Goal: Transaction & Acquisition: Purchase product/service

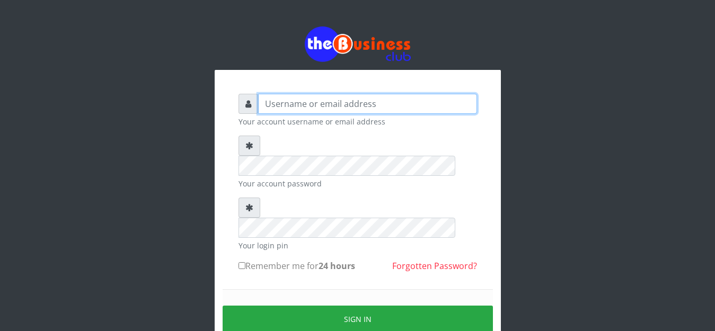
type input "anthony4christy2k@gmail.com"
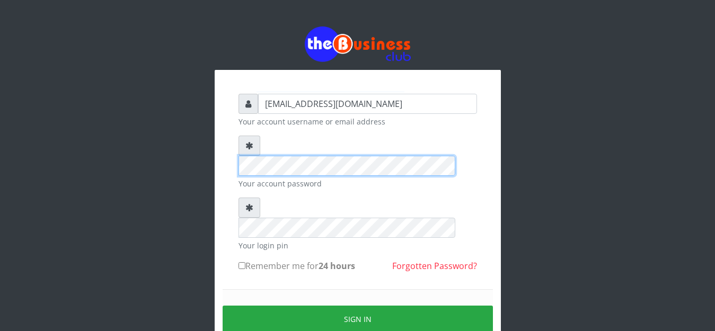
click at [208, 152] on div "anthony4christy2k@gmail.com Your account username or email address Your account…" at bounding box center [358, 209] width 604 height 419
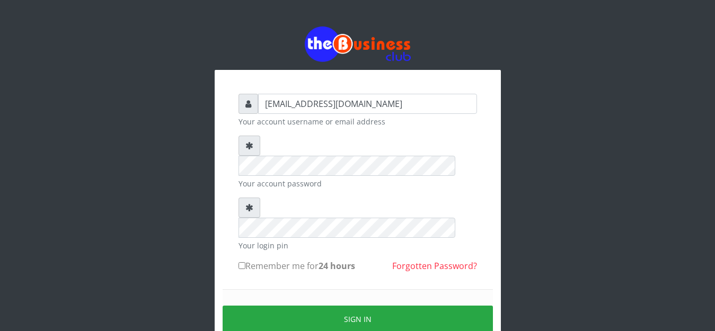
click at [242, 262] on input "Remember me for 24 hours" at bounding box center [241, 265] width 7 height 7
checkbox input "true"
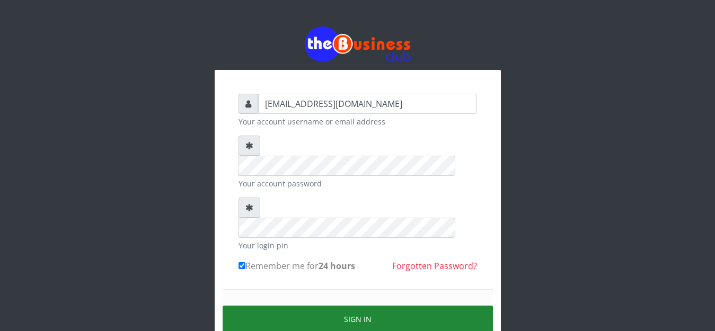
click at [276, 306] on button "Sign in" at bounding box center [357, 319] width 270 height 27
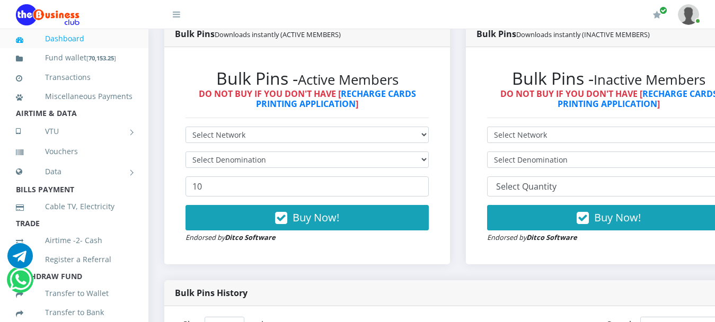
scroll to position [318, 0]
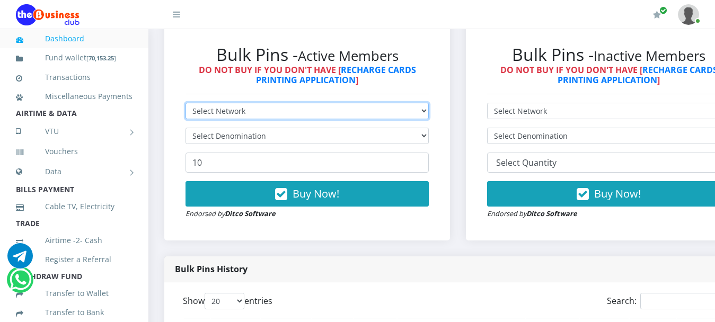
click at [424, 103] on select "Select Network MTN Globacom 9Mobile Airtel" at bounding box center [306, 111] width 243 height 16
select select "MTN"
click at [185, 103] on select "Select Network MTN Globacom 9Mobile Airtel" at bounding box center [306, 111] width 243 height 16
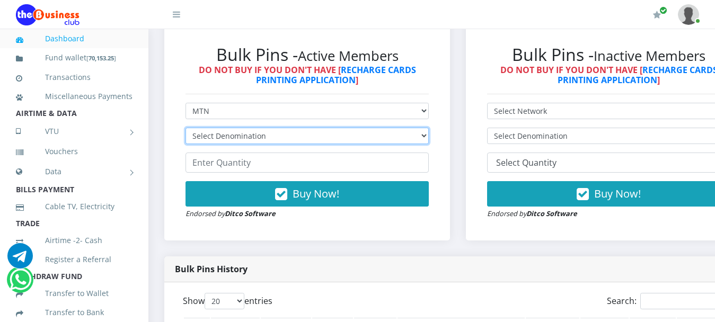
click at [371, 128] on select "Select Denomination" at bounding box center [306, 136] width 243 height 16
select select "484.95-500"
click at [185, 128] on select "Select Denomination MTN NGN100 - ₦96.99 MTN NGN200 - ₦193.98 MTN NGN400 - ₦387.…" at bounding box center [306, 136] width 243 height 16
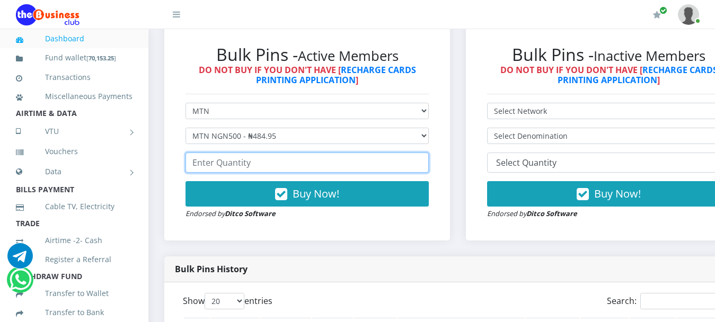
click at [324, 160] on input "number" at bounding box center [306, 163] width 243 height 20
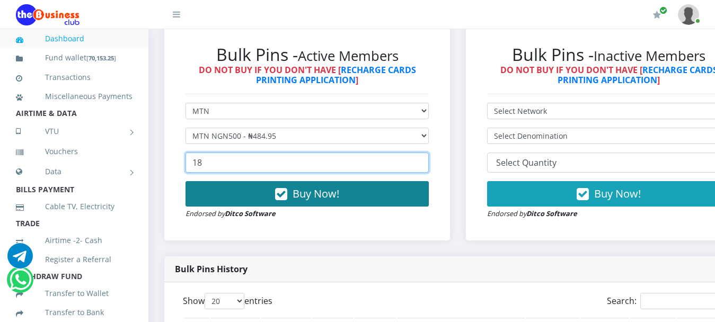
type input "18"
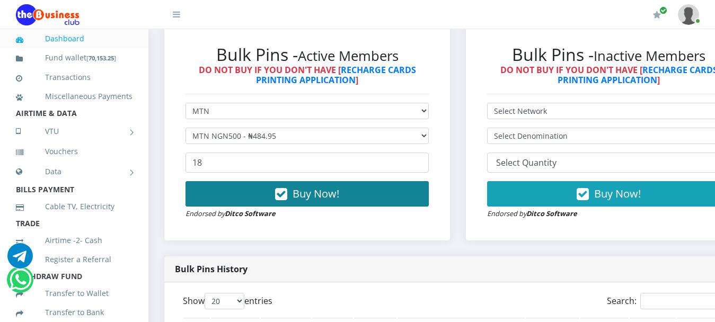
click at [324, 188] on span "Buy Now!" at bounding box center [315, 193] width 47 height 14
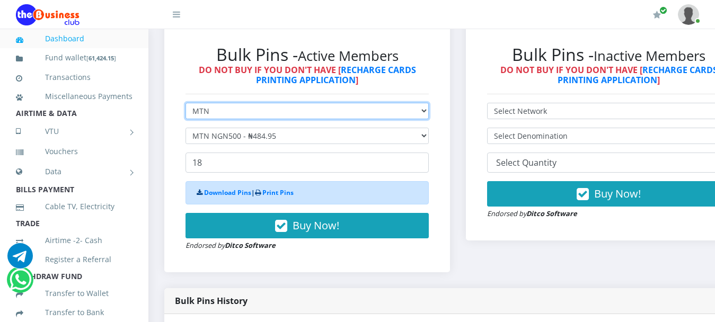
click at [253, 103] on select "Select Network MTN Globacom 9Mobile Airtel" at bounding box center [306, 111] width 243 height 16
select select "Airtel"
click at [185, 103] on select "Select Network MTN Globacom 9Mobile Airtel" at bounding box center [306, 111] width 243 height 16
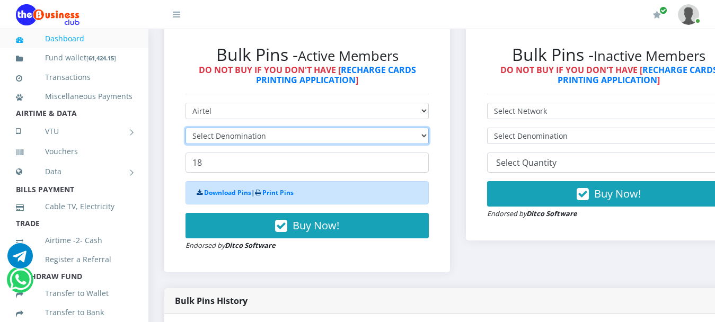
click at [251, 128] on select "Select Denomination" at bounding box center [306, 136] width 243 height 16
select select "481.9-500"
click at [185, 128] on select "Select Denomination Airtel NGN100 - ₦96.38 Airtel NGN200 - ₦192.76 Airtel NGN50…" at bounding box center [306, 136] width 243 height 16
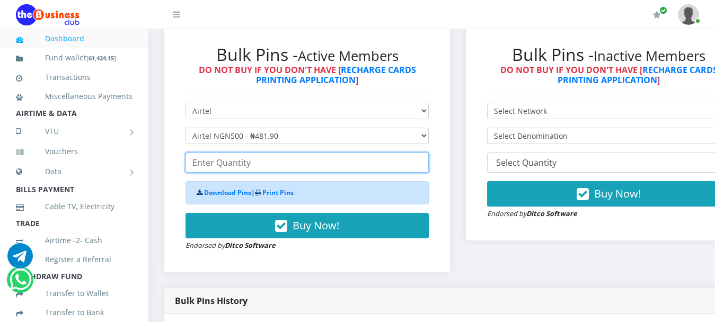
click at [277, 153] on input "number" at bounding box center [306, 163] width 243 height 20
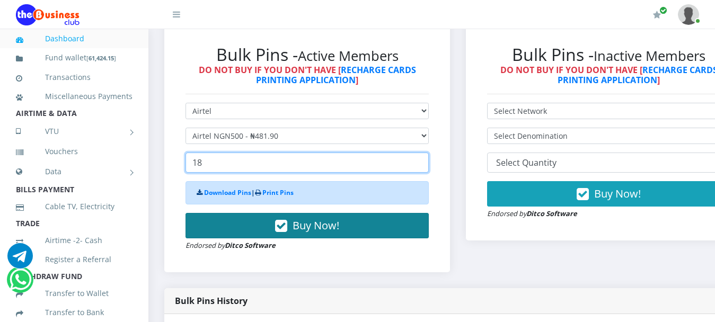
type input "18"
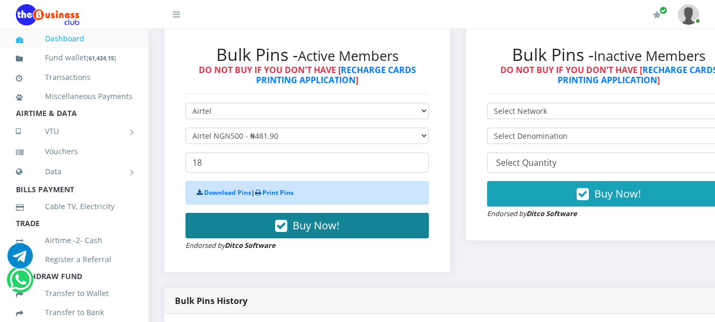
click at [336, 219] on span "Buy Now!" at bounding box center [315, 225] width 47 height 14
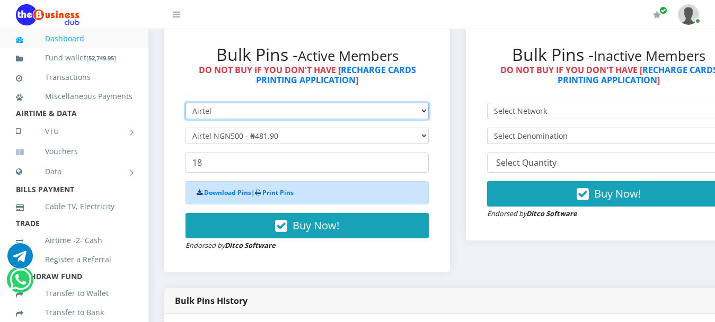
click at [254, 103] on select "Select Network MTN Globacom 9Mobile Airtel" at bounding box center [306, 111] width 243 height 16
select select "Glo"
click at [185, 103] on select "Select Network MTN Globacom 9Mobile Airtel" at bounding box center [306, 111] width 243 height 16
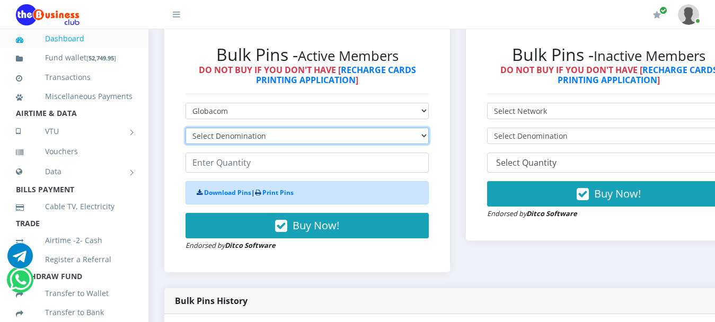
click at [260, 131] on select "Select Denomination Glo NGN100 - ₦96.55 Glo NGN200 - ₦193.10 Glo NGN500 - ₦482.…" at bounding box center [306, 136] width 243 height 16
select select "482.75-500"
click at [185, 128] on select "Select Denomination Glo NGN100 - ₦96.55 Glo NGN200 - ₦193.10 Glo NGN500 - ₦482.…" at bounding box center [306, 136] width 243 height 16
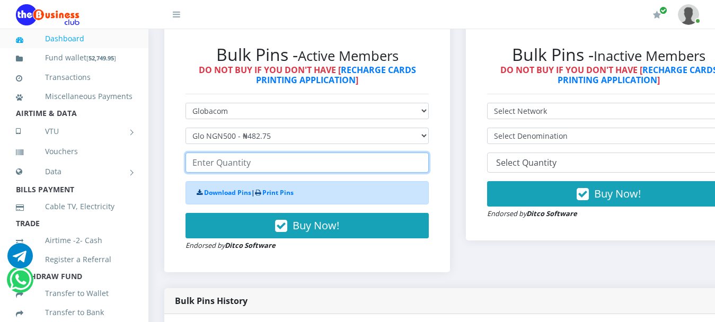
click at [256, 153] on input "number" at bounding box center [306, 163] width 243 height 20
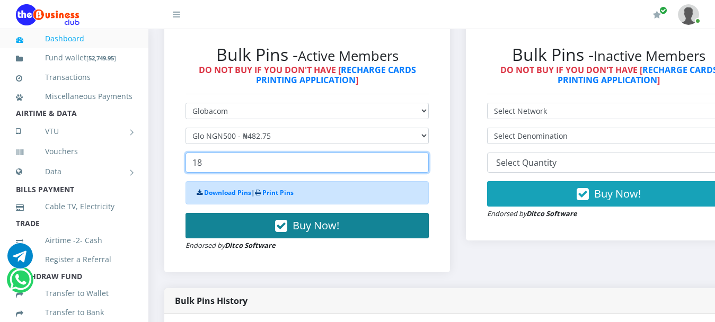
type input "18"
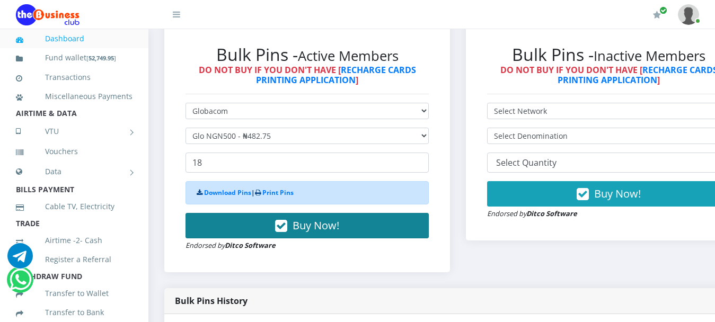
click at [326, 218] on span "Buy Now!" at bounding box center [315, 225] width 47 height 14
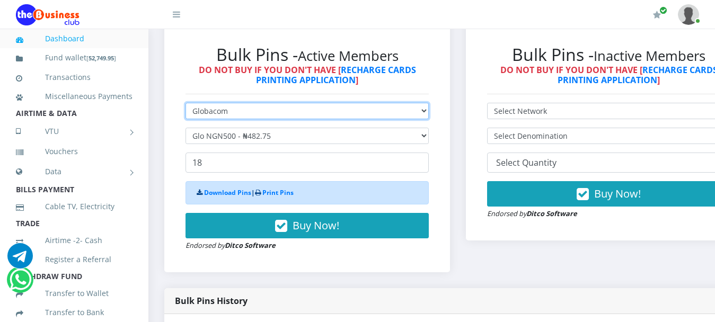
click at [207, 103] on select "Select Network MTN Globacom 9Mobile Airtel" at bounding box center [306, 111] width 243 height 16
select select "MTN"
click at [185, 103] on select "Select Network MTN Globacom 9Mobile Airtel" at bounding box center [306, 111] width 243 height 16
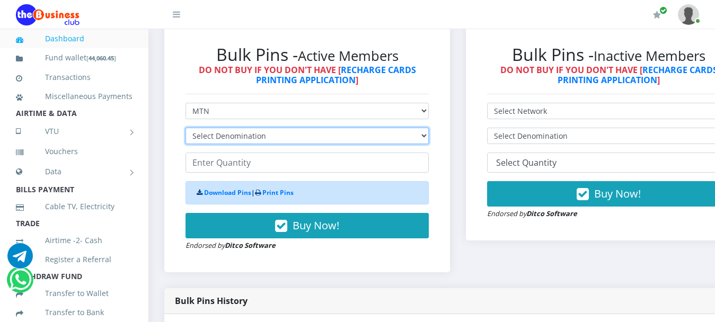
click at [207, 128] on select "Select Denomination MTN NGN100 - ₦96.99 MTN NGN200 - ₦193.98 MTN NGN400 - ₦387.…" at bounding box center [306, 136] width 243 height 16
select select "193.98-200"
click at [185, 128] on select "Select Denomination MTN NGN100 - ₦96.99 MTN NGN200 - ₦193.98 MTN NGN400 - ₦387.…" at bounding box center [306, 136] width 243 height 16
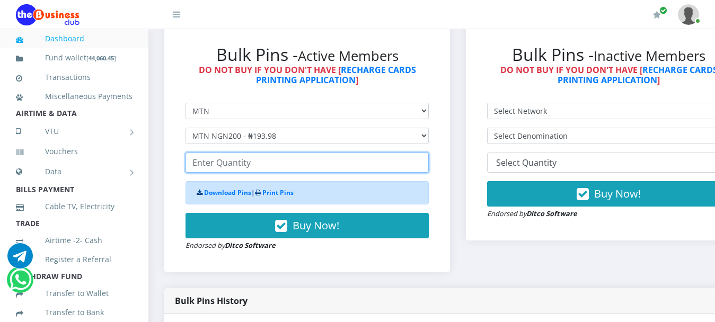
click at [247, 160] on input "number" at bounding box center [306, 163] width 243 height 20
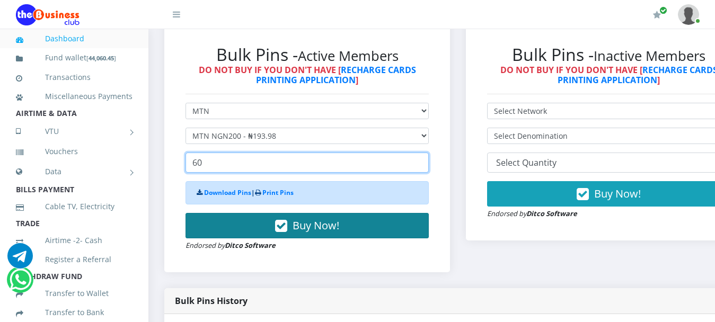
type input "60"
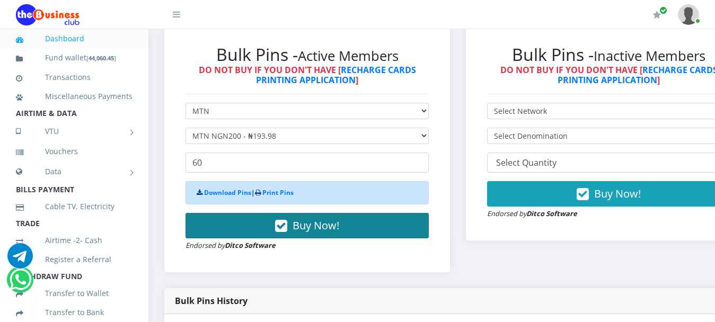
click at [322, 220] on span "Buy Now!" at bounding box center [315, 225] width 47 height 14
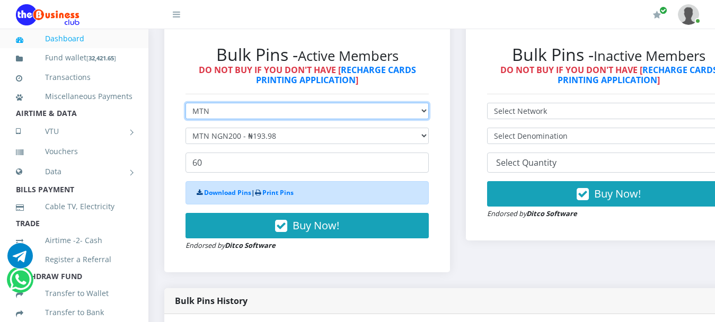
click at [234, 103] on select "Select Network MTN Globacom 9Mobile Airtel" at bounding box center [306, 111] width 243 height 16
select select "Airtel"
click at [185, 103] on select "Select Network MTN Globacom 9Mobile Airtel" at bounding box center [306, 111] width 243 height 16
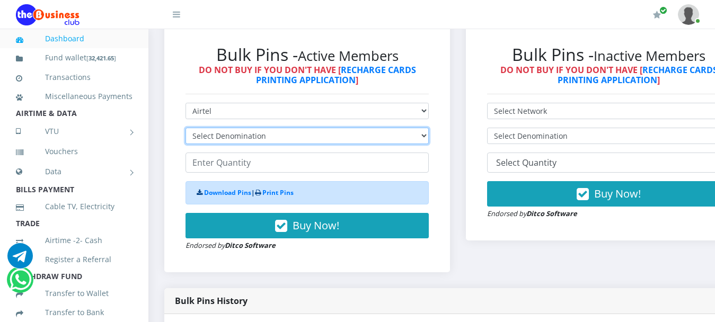
click at [227, 128] on select "Select Denomination Airtel NGN100 - ₦96.38 Airtel NGN200 - ₦192.76 Airtel NGN50…" at bounding box center [306, 136] width 243 height 16
select select "192.76-200"
click at [185, 128] on select "Select Denomination Airtel NGN100 - ₦96.38 Airtel NGN200 - ₦192.76 Airtel NGN50…" at bounding box center [306, 136] width 243 height 16
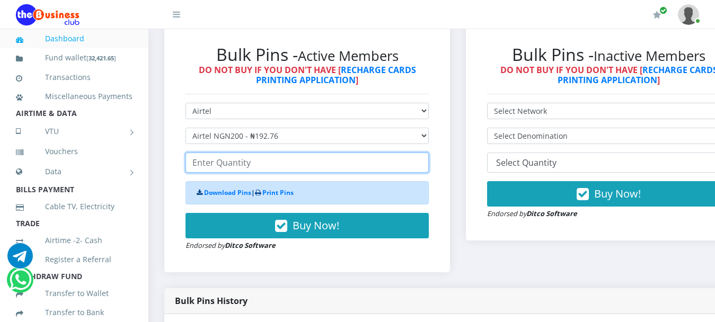
click at [246, 153] on input "number" at bounding box center [306, 163] width 243 height 20
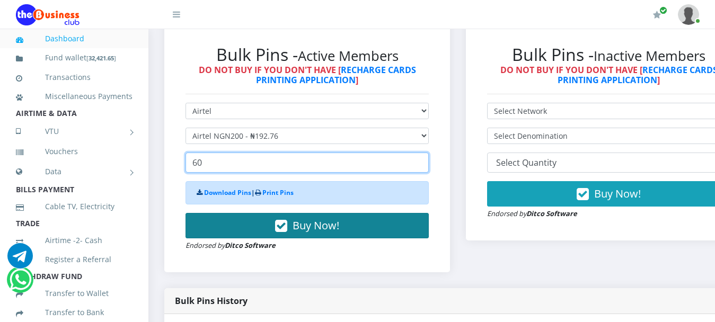
type input "60"
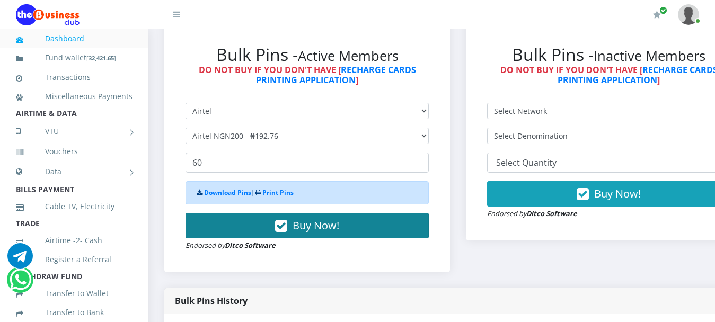
click at [312, 218] on span "Buy Now!" at bounding box center [315, 225] width 47 height 14
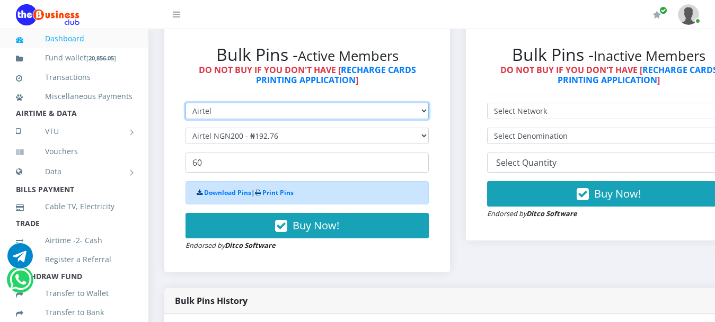
click at [227, 103] on select "Select Network MTN Globacom 9Mobile Airtel" at bounding box center [306, 111] width 243 height 16
select select "Glo"
click at [185, 103] on select "Select Network MTN Globacom 9Mobile Airtel" at bounding box center [306, 111] width 243 height 16
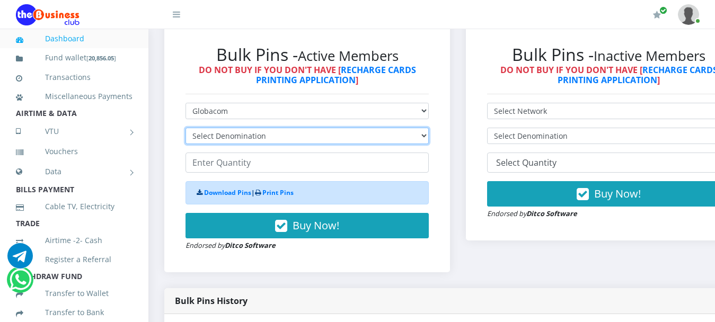
click at [227, 128] on select "Select Denomination Glo NGN100 - ₦96.55 Glo NGN200 - ₦193.10 Glo NGN500 - ₦482.…" at bounding box center [306, 136] width 243 height 16
select select "193.1-200"
click at [185, 128] on select "Select Denomination Glo NGN100 - ₦96.55 Glo NGN200 - ₦193.10 Glo NGN500 - ₦482.…" at bounding box center [306, 136] width 243 height 16
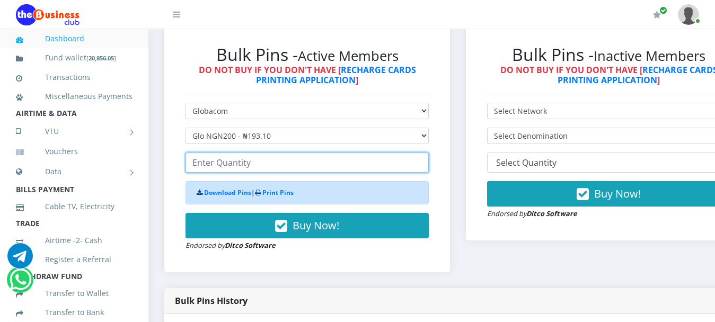
click at [240, 153] on input "number" at bounding box center [306, 163] width 243 height 20
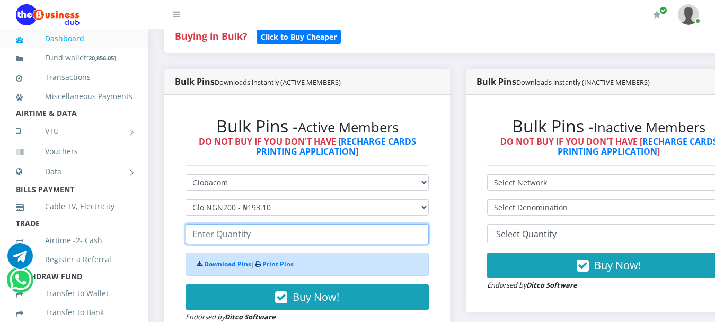
scroll to position [265, 0]
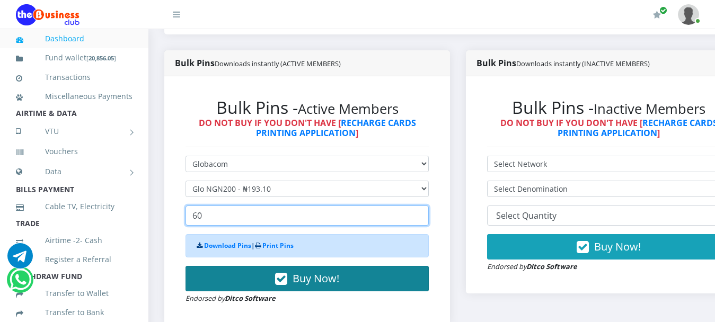
type input "60"
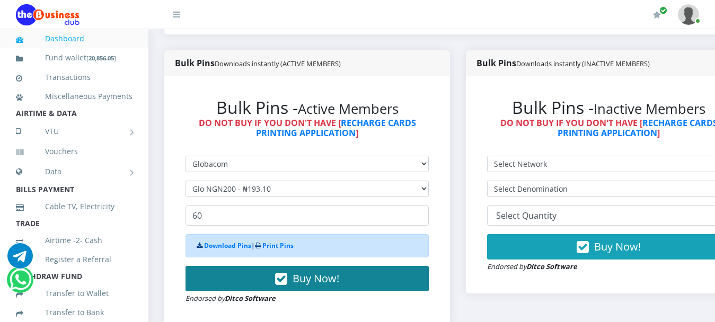
click at [363, 267] on button "Buy Now!" at bounding box center [306, 278] width 243 height 25
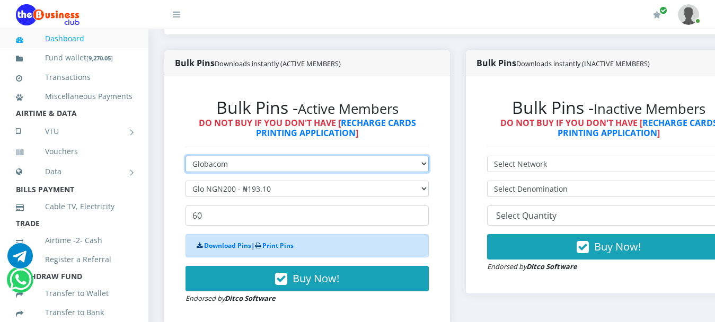
click at [271, 156] on select "Select Network MTN Globacom 9Mobile Airtel" at bounding box center [306, 164] width 243 height 16
select select "MTN"
click at [185, 156] on select "Select Network MTN Globacom 9Mobile Airtel" at bounding box center [306, 164] width 243 height 16
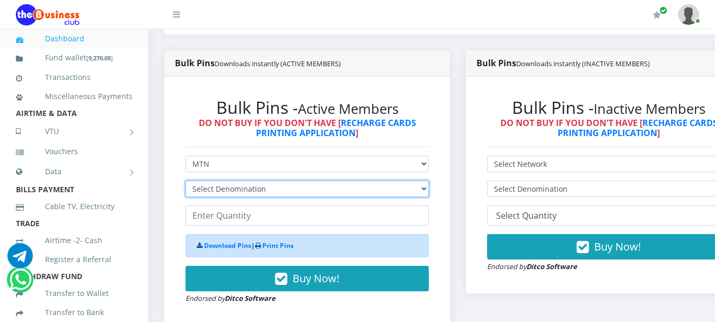
click at [279, 181] on select "Select Denomination MTN NGN100 - ₦96.99 MTN NGN200 - ₦193.98 MTN NGN400 - ₦387.…" at bounding box center [306, 189] width 243 height 16
select select "96.99-100"
click at [185, 181] on select "Select Denomination MTN NGN100 - ₦96.99 MTN NGN200 - ₦193.98 MTN NGN400 - ₦387.…" at bounding box center [306, 189] width 243 height 16
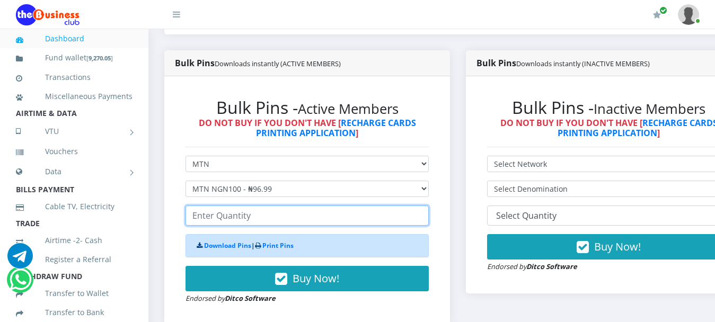
click at [267, 206] on input "number" at bounding box center [306, 216] width 243 height 20
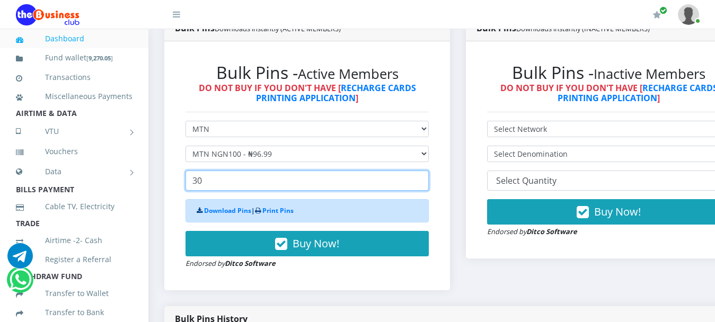
scroll to position [318, 0]
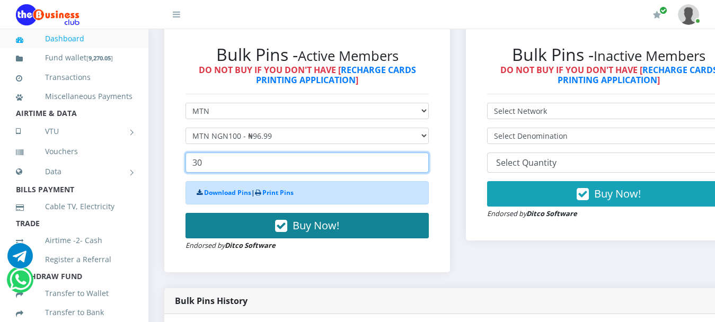
type input "30"
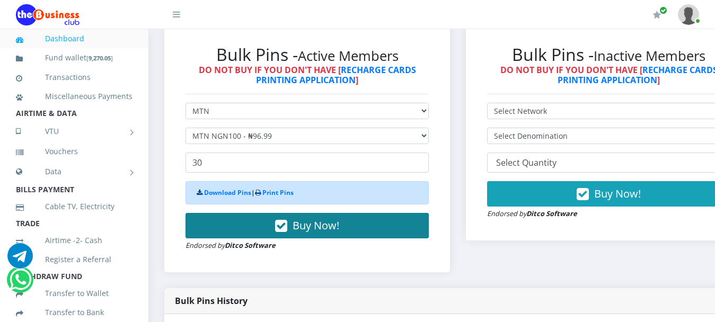
click at [336, 218] on span "Buy Now!" at bounding box center [315, 225] width 47 height 14
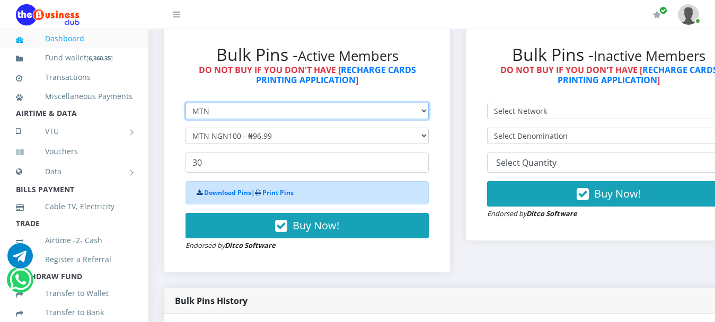
click at [211, 103] on select "Select Network MTN Globacom 9Mobile Airtel" at bounding box center [306, 111] width 243 height 16
select select "Airtel"
click at [185, 103] on select "Select Network MTN Globacom 9Mobile Airtel" at bounding box center [306, 111] width 243 height 16
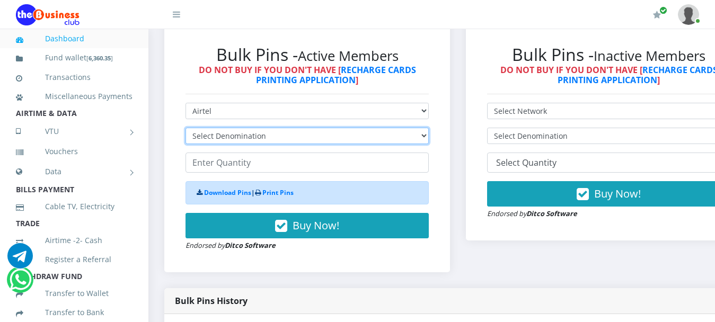
click at [228, 128] on select "Select Denomination Airtel NGN100 - ₦96.38 Airtel NGN200 - ₦192.76 Airtel NGN50…" at bounding box center [306, 136] width 243 height 16
select select "96.38-100"
click at [185, 128] on select "Select Denomination Airtel NGN100 - ₦96.38 Airtel NGN200 - ₦192.76 Airtel NGN50…" at bounding box center [306, 136] width 243 height 16
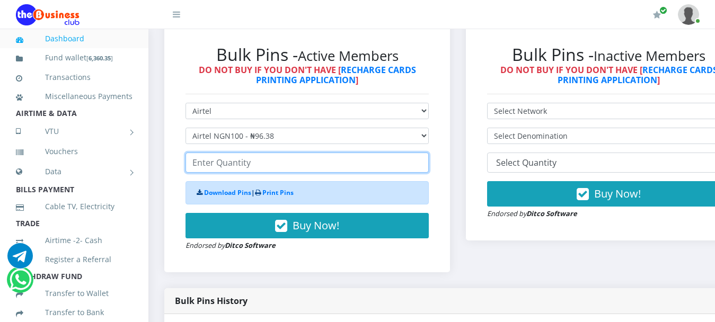
click at [226, 153] on input "number" at bounding box center [306, 163] width 243 height 20
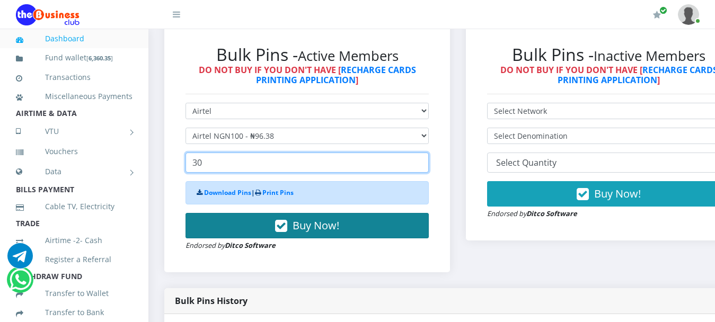
type input "30"
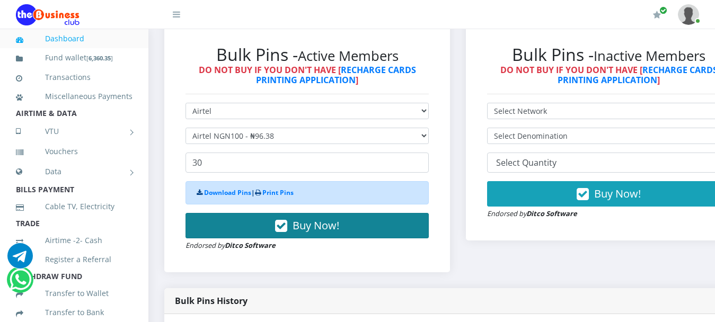
click at [349, 215] on button "Buy Now!" at bounding box center [306, 225] width 243 height 25
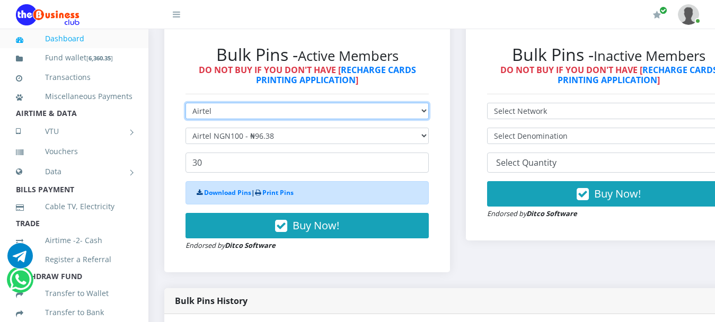
click at [241, 103] on select "Select Network MTN Globacom 9Mobile Airtel" at bounding box center [306, 111] width 243 height 16
select select "Glo"
click at [185, 103] on select "Select Network MTN Globacom 9Mobile Airtel" at bounding box center [306, 111] width 243 height 16
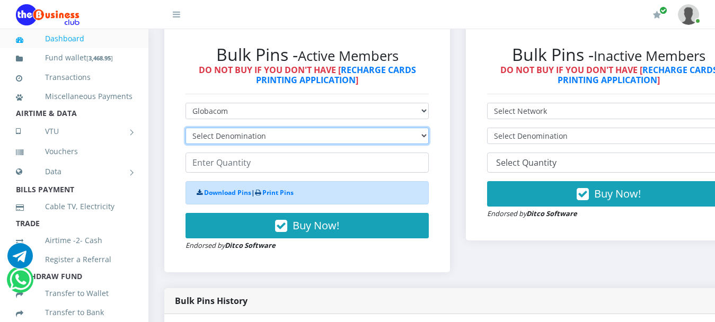
click at [248, 128] on select "Select Denomination Glo NGN100 - ₦96.55 Glo NGN200 - ₦193.10 Glo NGN500 - ₦482.…" at bounding box center [306, 136] width 243 height 16
select select "96.55-100"
click at [185, 128] on select "Select Denomination Glo NGN100 - ₦96.55 Glo NGN200 - ₦193.10 Glo NGN500 - ₦482.…" at bounding box center [306, 136] width 243 height 16
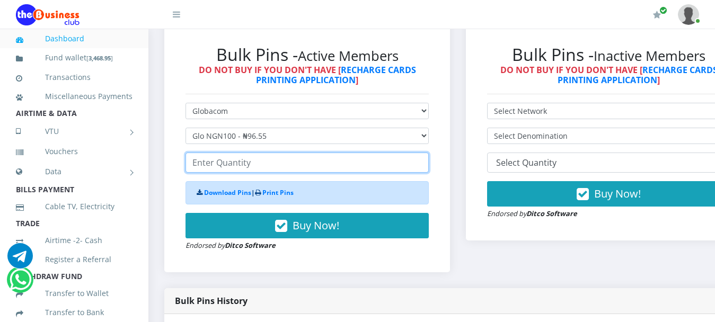
click at [264, 155] on input "number" at bounding box center [306, 163] width 243 height 20
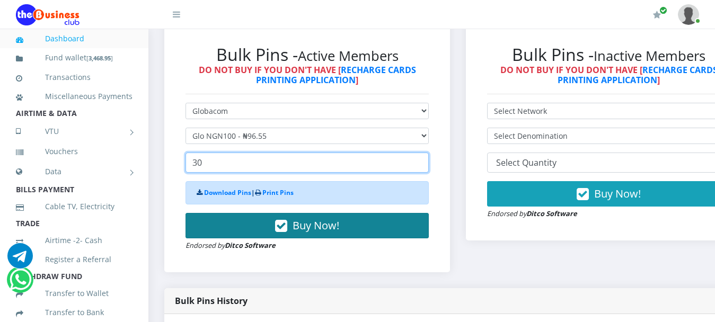
type input "30"
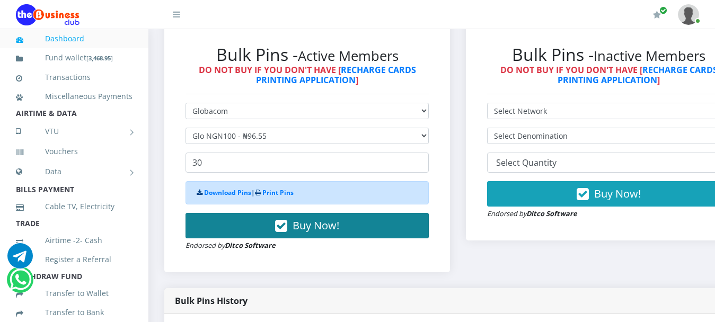
click at [310, 218] on span "Buy Now!" at bounding box center [315, 225] width 47 height 14
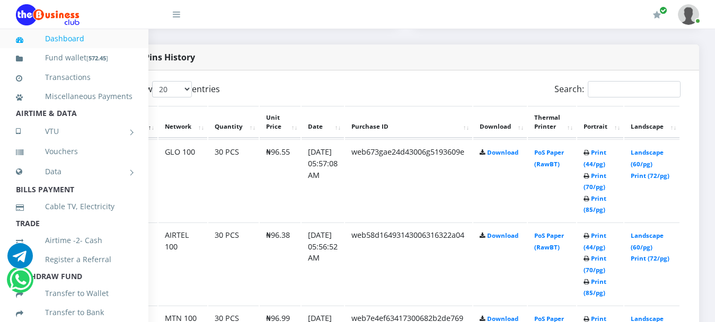
scroll to position [530, 70]
click at [644, 148] on link "Landscape (60/pg)" at bounding box center [646, 158] width 33 height 20
click at [646, 231] on link "Landscape (60/pg)" at bounding box center [646, 241] width 33 height 20
click at [650, 315] on link "Landscape (60/pg)" at bounding box center [646, 325] width 33 height 20
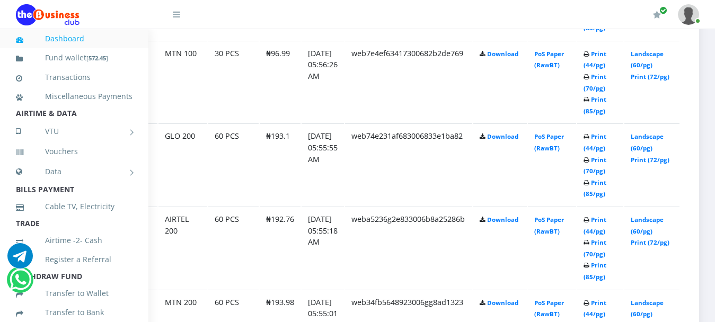
scroll to position [847, 70]
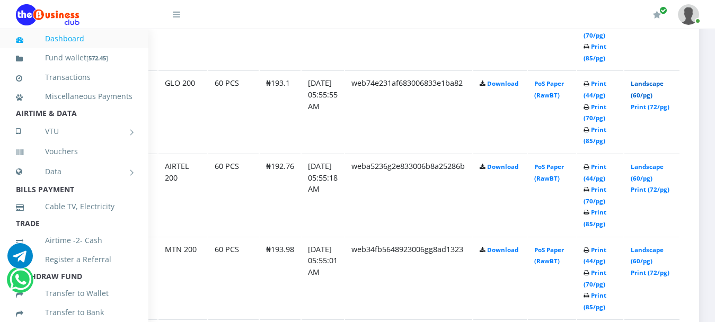
click at [642, 79] on link "Landscape (60/pg)" at bounding box center [646, 89] width 33 height 20
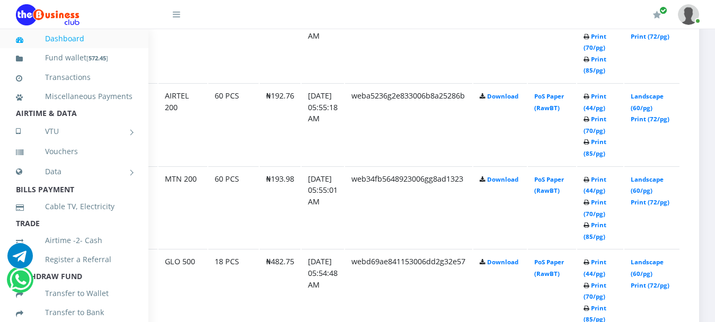
scroll to position [847, 70]
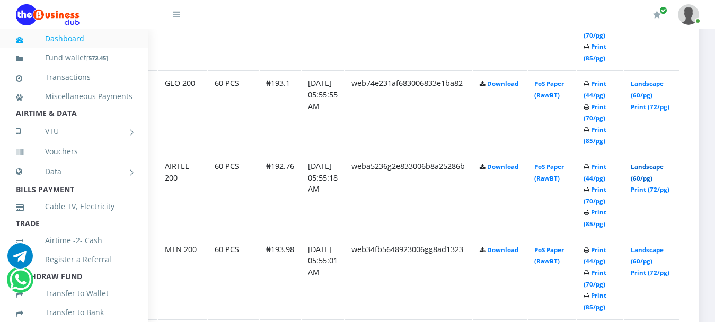
click at [653, 163] on link "Landscape (60/pg)" at bounding box center [646, 173] width 33 height 20
click at [645, 246] on link "Landscape (60/pg)" at bounding box center [646, 256] width 33 height 20
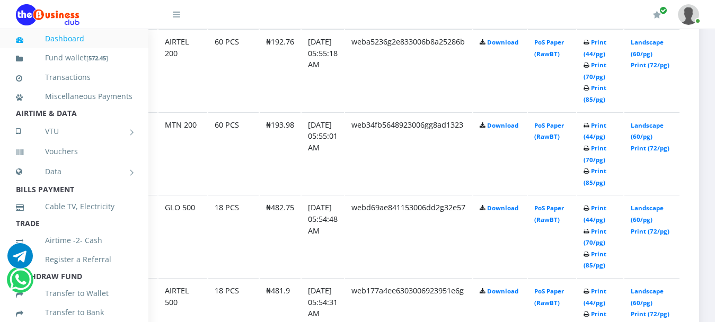
scroll to position [953, 70]
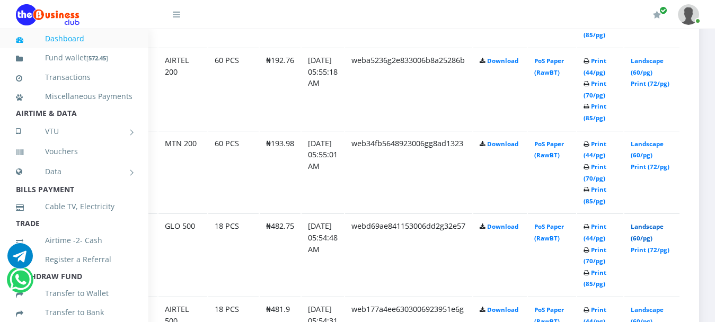
click at [650, 222] on link "Landscape (60/pg)" at bounding box center [646, 232] width 33 height 20
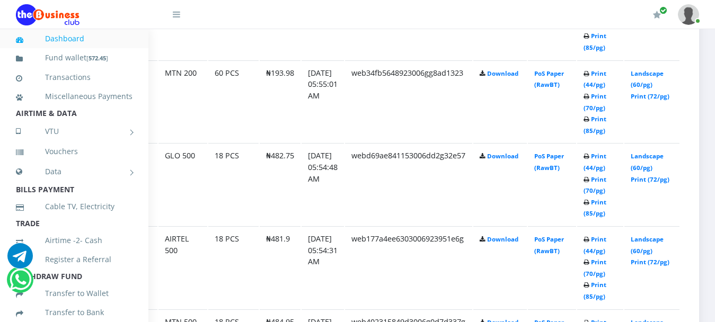
scroll to position [953, 70]
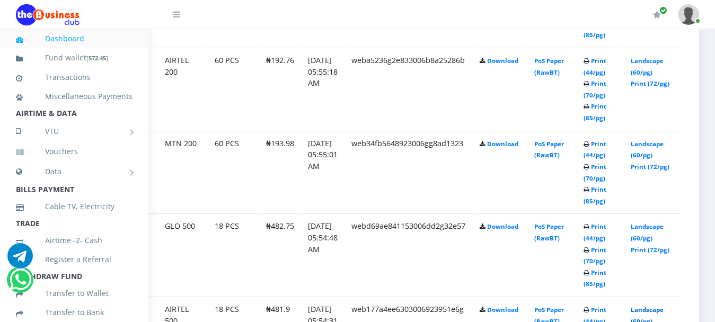
click at [650, 306] on link "Landscape (60/pg)" at bounding box center [646, 316] width 33 height 20
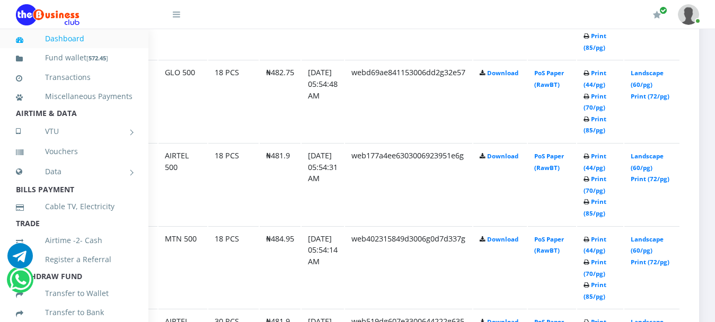
scroll to position [1112, 70]
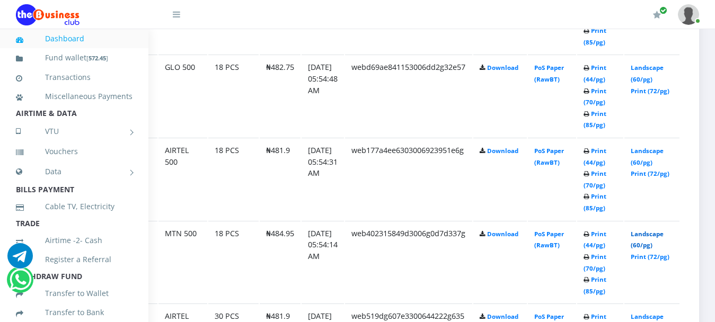
click at [645, 230] on link "Landscape (60/pg)" at bounding box center [646, 240] width 33 height 20
